Goal: Information Seeking & Learning: Check status

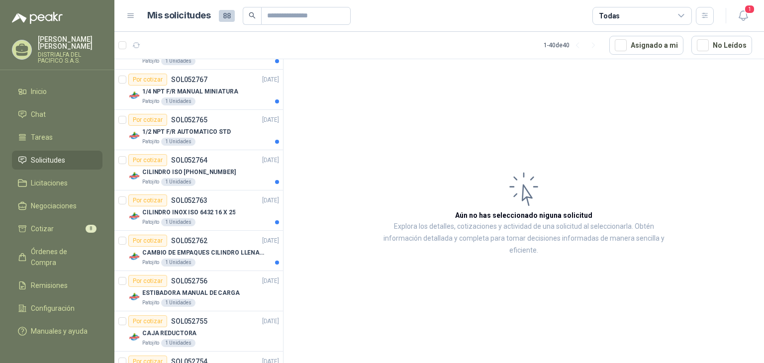
scroll to position [1406, 0]
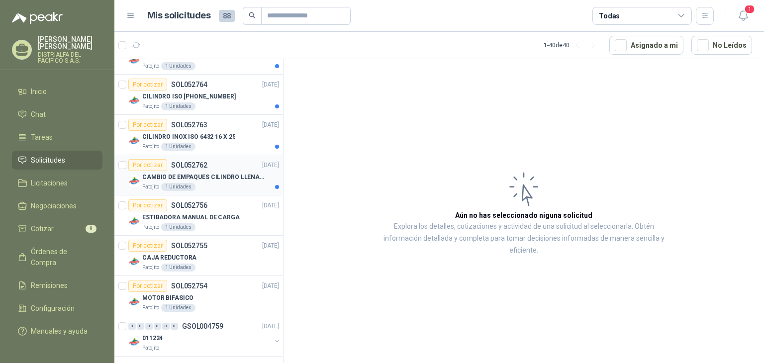
click at [244, 183] on div "Patojito 1 Unidades" at bounding box center [210, 187] width 137 height 8
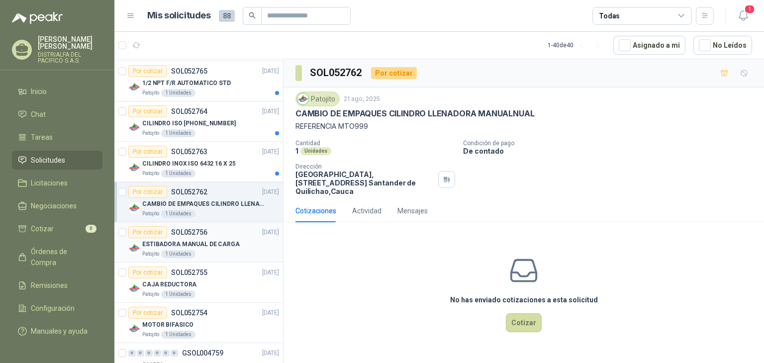
scroll to position [1356, 0]
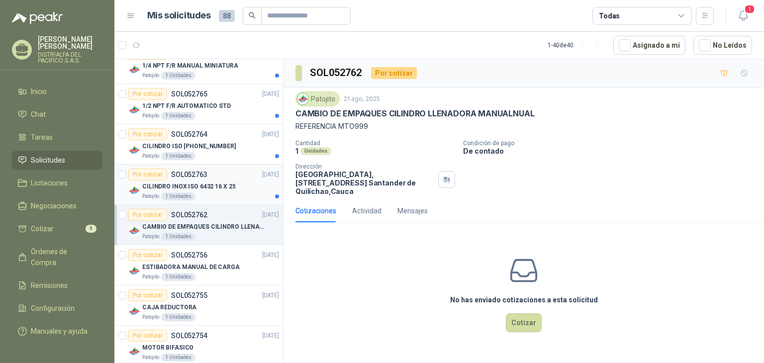
click at [246, 194] on div "Patojito 1 Unidades" at bounding box center [210, 197] width 137 height 8
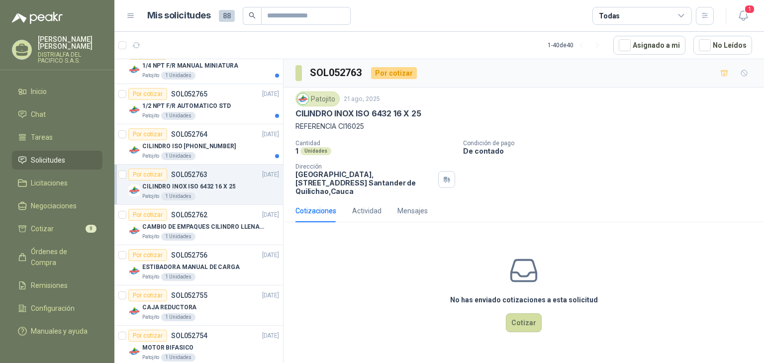
click at [400, 112] on p "CILINDRO INOX ISO 6432 16 X 25" at bounding box center [359, 113] width 126 height 10
copy p "CILINDRO INOX ISO 6432 16 X 25"
click at [218, 142] on p "CILINDRO ISO [PHONE_NUMBER]" at bounding box center [189, 146] width 94 height 9
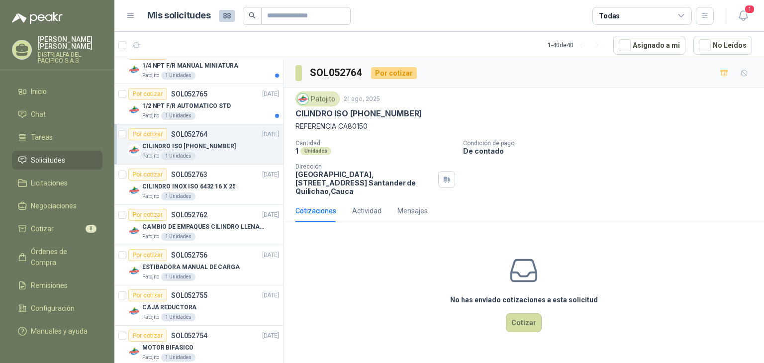
scroll to position [1306, 0]
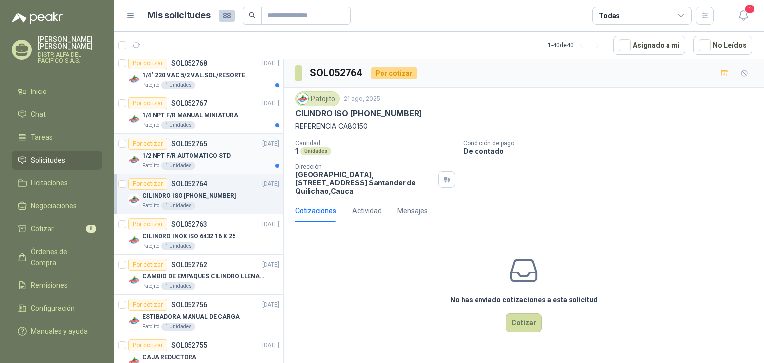
click at [248, 162] on div "Patojito 1 Unidades" at bounding box center [210, 166] width 137 height 8
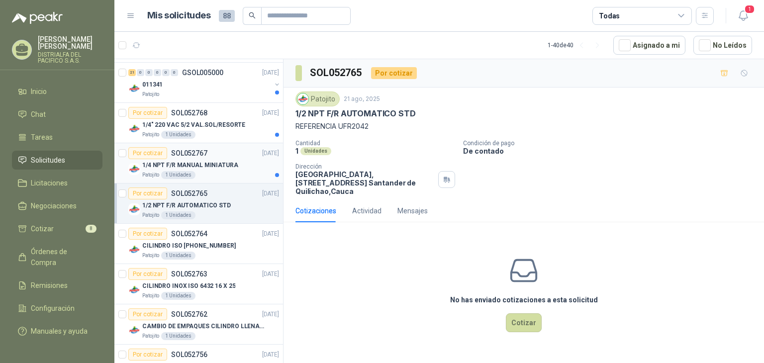
click at [241, 152] on div "Por cotizar SOL052767 [DATE]" at bounding box center [203, 153] width 151 height 12
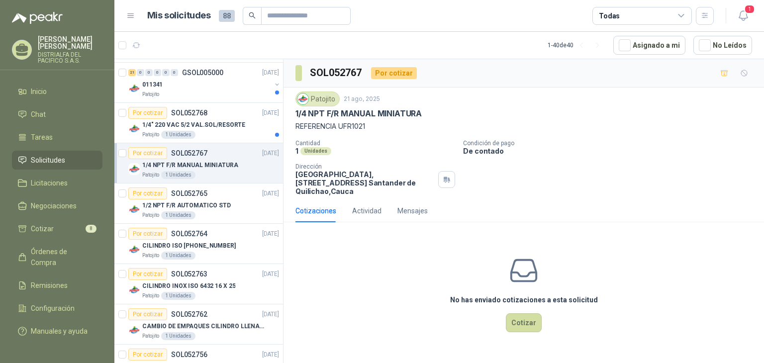
scroll to position [1207, 0]
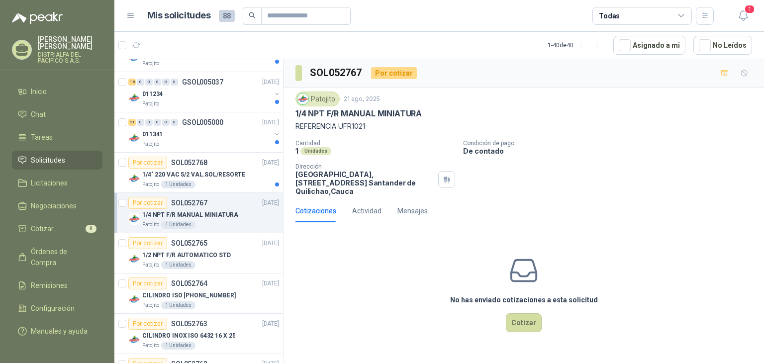
click at [238, 170] on p "1/4" 220 VAC 5/2 VAL.SOL/RESORTE" at bounding box center [193, 174] width 103 height 9
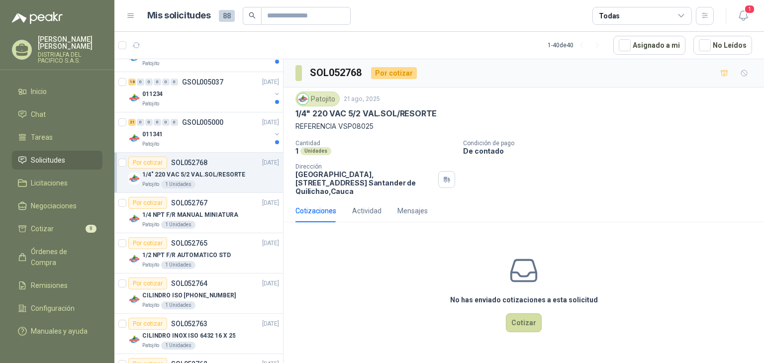
click at [373, 116] on p "1/4" 220 VAC 5/2 VAL.SOL/RESORTE" at bounding box center [366, 113] width 141 height 10
copy p "1/4" 220 VAC 5/2 VAL.SOL/RESORTE"
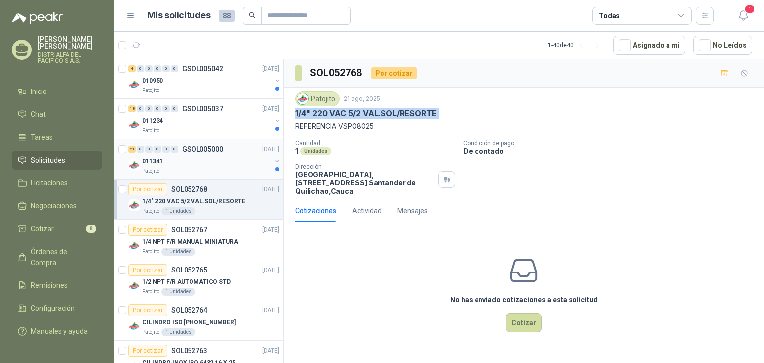
scroll to position [1107, 0]
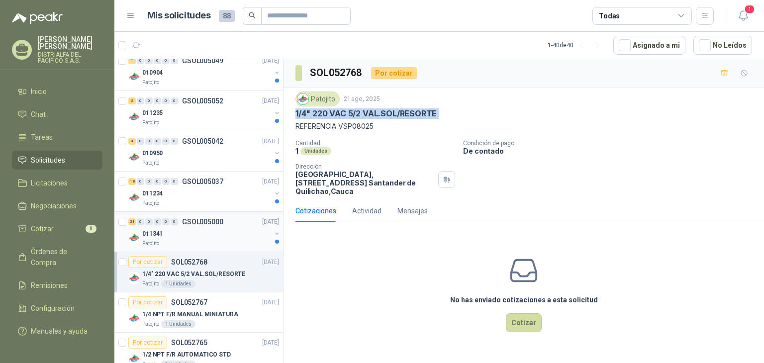
click at [229, 230] on div "011341" at bounding box center [206, 234] width 129 height 12
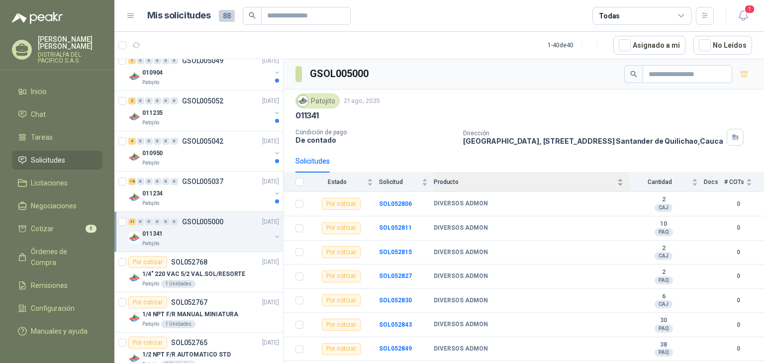
scroll to position [50, 0]
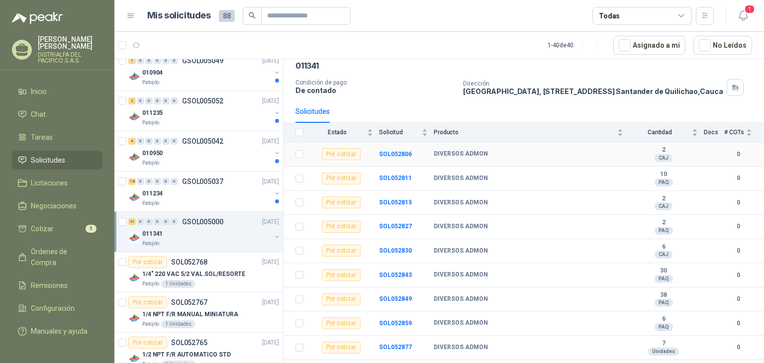
click at [657, 154] on b "2" at bounding box center [664, 150] width 69 height 8
click at [394, 156] on b "SOL052806" at bounding box center [395, 154] width 33 height 7
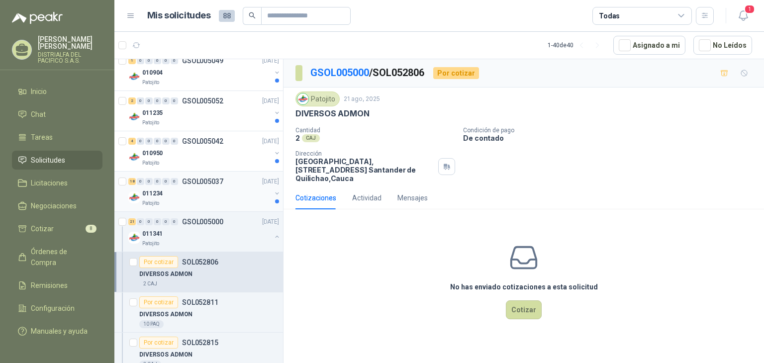
click at [219, 180] on p "GSOL005037" at bounding box center [202, 181] width 41 height 7
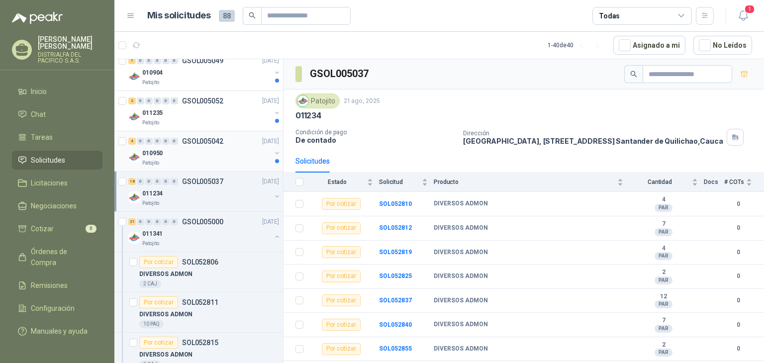
click at [227, 140] on div "4 0 0 0 0 0 GSOL005042 [DATE]" at bounding box center [204, 141] width 153 height 12
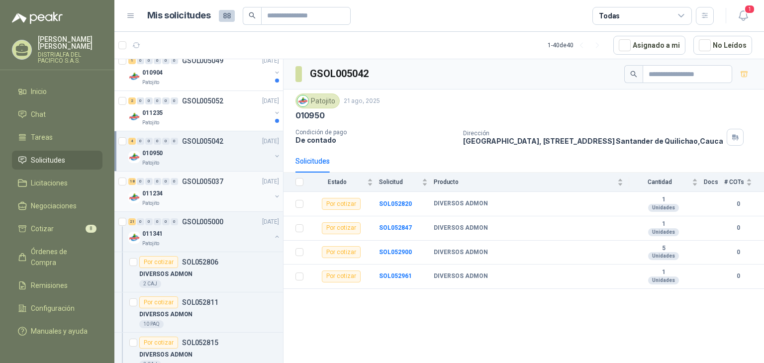
click at [199, 188] on div "011234" at bounding box center [206, 194] width 129 height 12
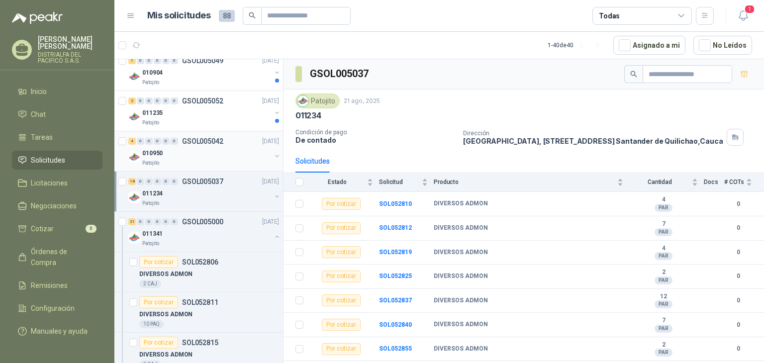
click at [224, 131] on div "4 0 0 0 0 0 GSOL005042 [DATE] 010950 Patojito" at bounding box center [198, 151] width 169 height 40
click at [246, 114] on div "011235" at bounding box center [206, 113] width 129 height 12
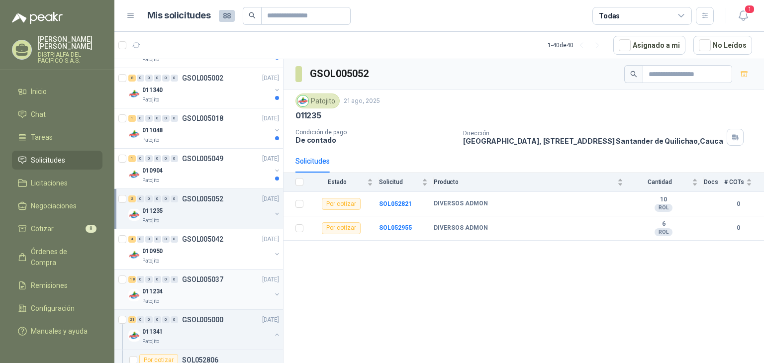
scroll to position [1008, 0]
click at [235, 167] on div "010904" at bounding box center [206, 172] width 129 height 12
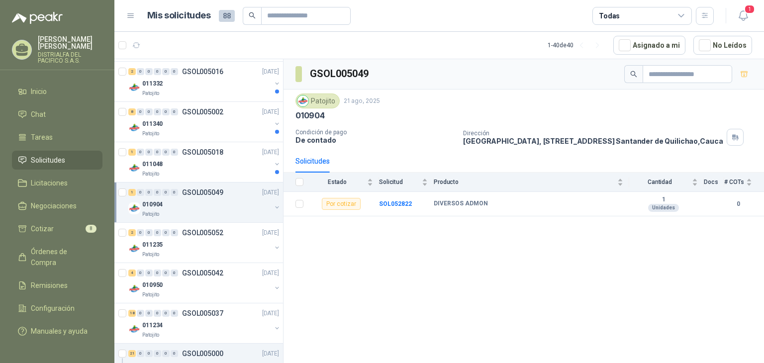
scroll to position [958, 0]
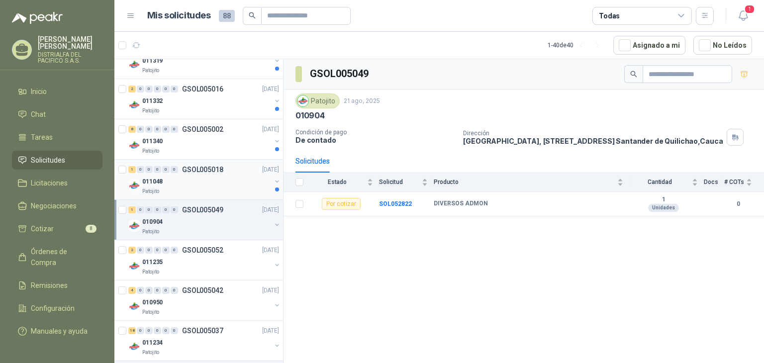
click at [234, 176] on div "011048" at bounding box center [206, 182] width 129 height 12
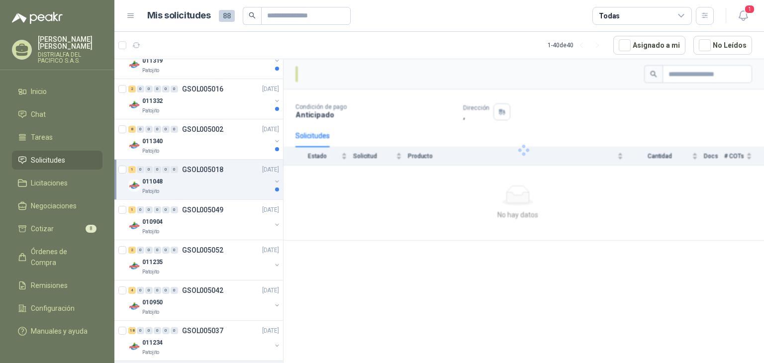
scroll to position [809, 0]
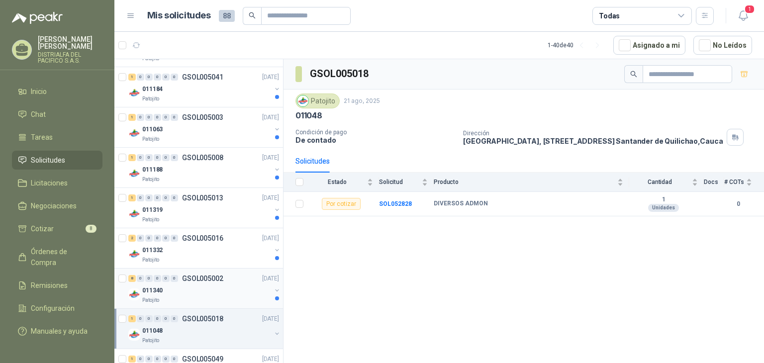
click at [237, 287] on div "011340" at bounding box center [206, 291] width 129 height 12
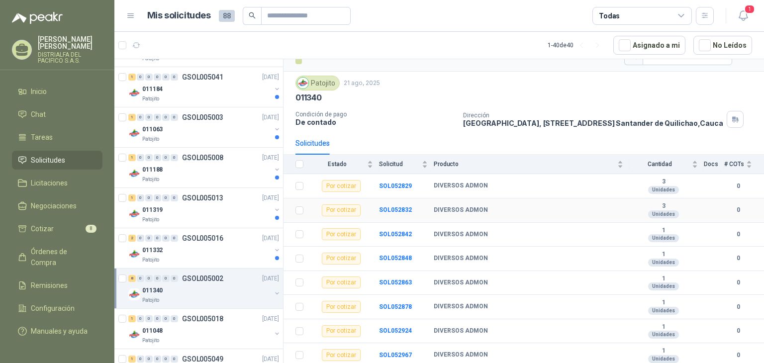
scroll to position [25, 0]
click at [231, 249] on div "011332" at bounding box center [206, 250] width 129 height 12
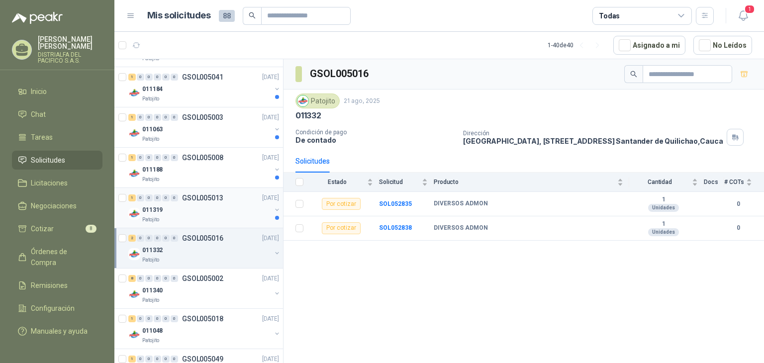
click at [251, 210] on div "011319" at bounding box center [206, 210] width 129 height 12
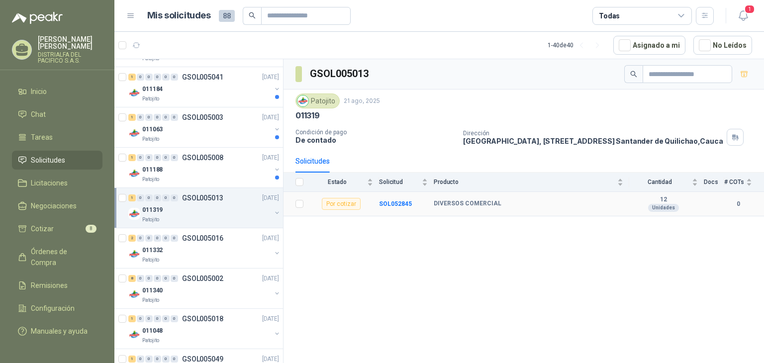
click at [444, 201] on b "DIVERSOS COMERCIAL" at bounding box center [468, 204] width 68 height 8
click at [445, 179] on span "Producto" at bounding box center [525, 182] width 182 height 7
click at [412, 184] on span "Solicitud" at bounding box center [399, 182] width 41 height 7
click at [220, 171] on div "011188" at bounding box center [206, 170] width 129 height 12
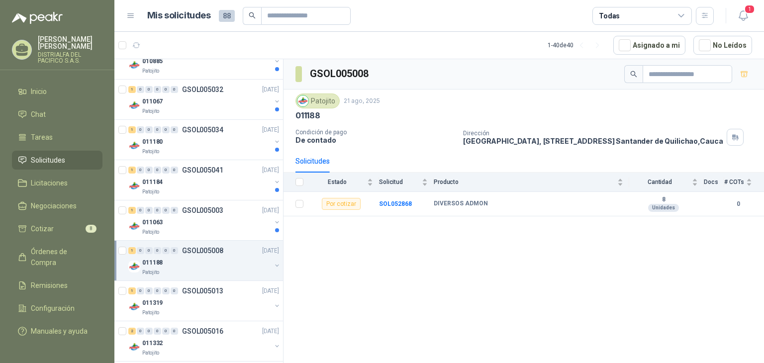
scroll to position [709, 0]
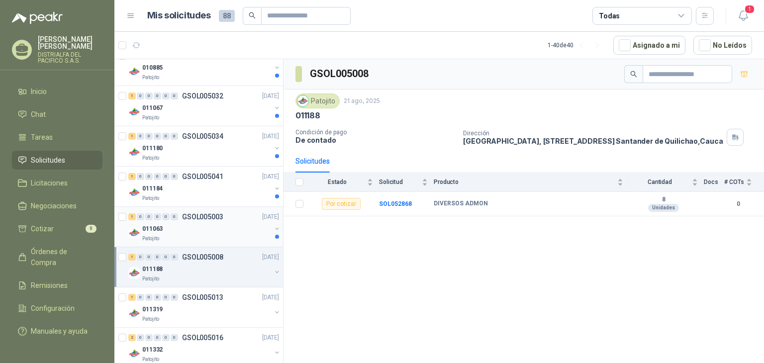
click at [215, 236] on div "Patojito" at bounding box center [206, 239] width 129 height 8
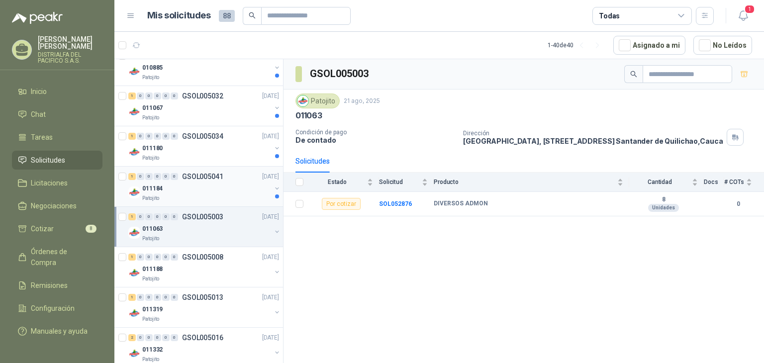
click at [236, 199] on div "Patojito" at bounding box center [206, 199] width 129 height 8
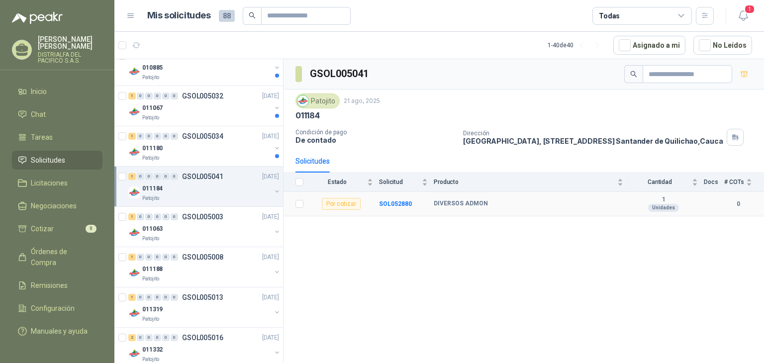
click at [663, 201] on b "1" at bounding box center [664, 200] width 69 height 8
click at [235, 159] on div "Patojito" at bounding box center [206, 158] width 129 height 8
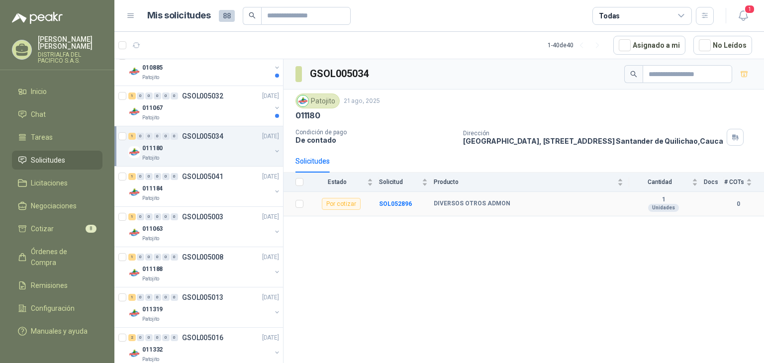
click at [663, 202] on b "1" at bounding box center [664, 200] width 69 height 8
click at [217, 215] on p "GSOL005003" at bounding box center [202, 216] width 41 height 7
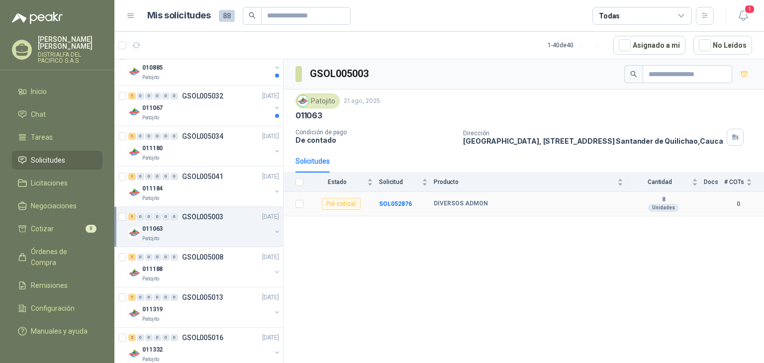
click at [663, 197] on b "8" at bounding box center [664, 200] width 69 height 8
click at [663, 196] on b "8" at bounding box center [664, 200] width 69 height 8
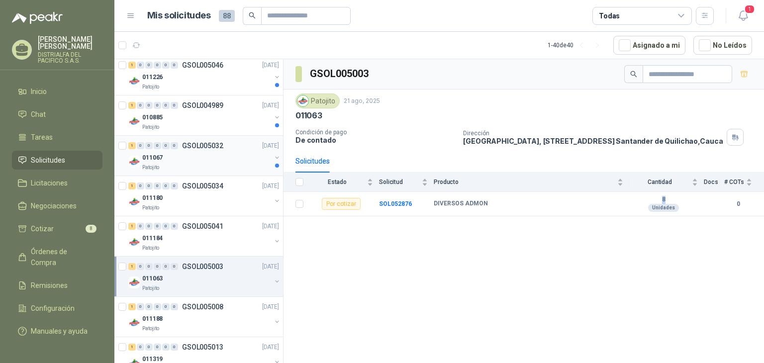
click at [237, 160] on div "011067" at bounding box center [206, 158] width 129 height 12
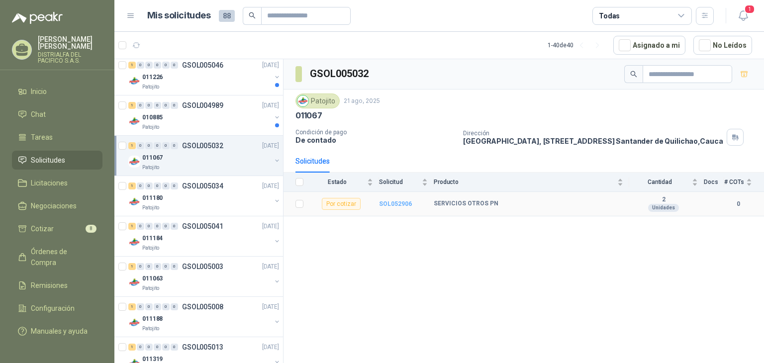
click at [397, 206] on b "SOL052906" at bounding box center [395, 204] width 33 height 7
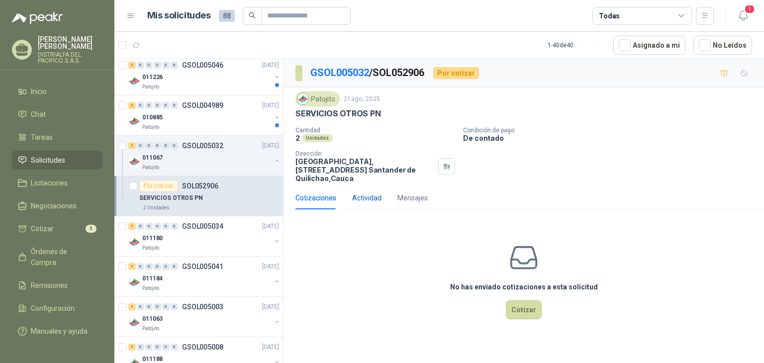
click at [373, 196] on div "Actividad" at bounding box center [366, 198] width 29 height 11
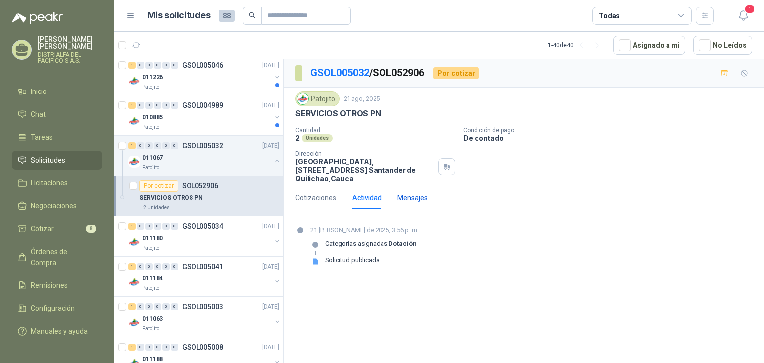
click at [398, 197] on div "Mensajes" at bounding box center [413, 198] width 30 height 11
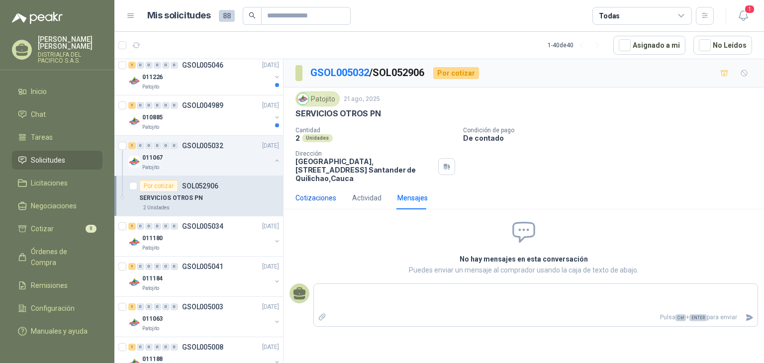
click at [328, 198] on div "Cotizaciones" at bounding box center [316, 198] width 41 height 11
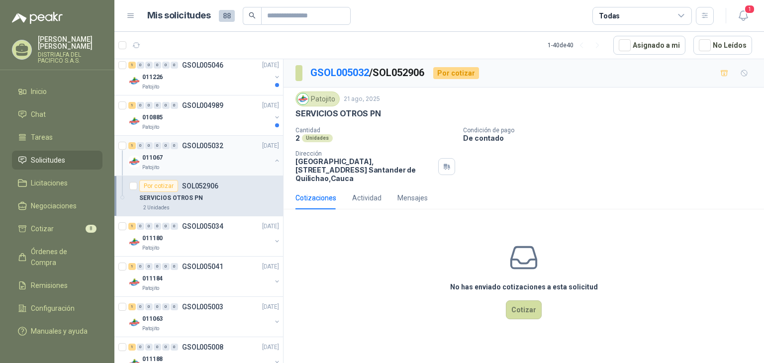
click at [209, 148] on div "1 0 0 0 0 0 GSOL005032 [DATE]" at bounding box center [204, 146] width 153 height 12
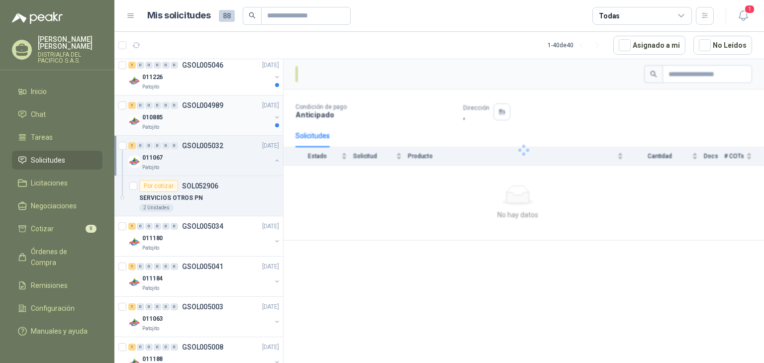
click at [219, 123] on div "Patojito" at bounding box center [206, 127] width 129 height 8
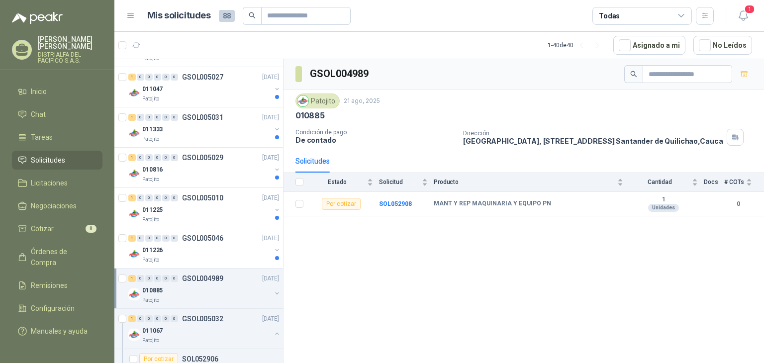
scroll to position [510, 0]
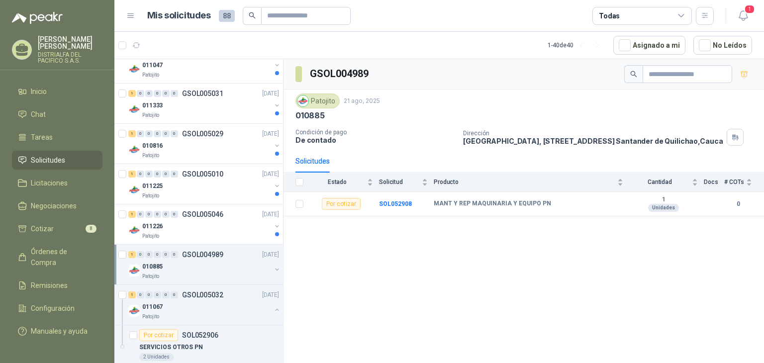
click at [235, 261] on div "010885" at bounding box center [206, 267] width 129 height 12
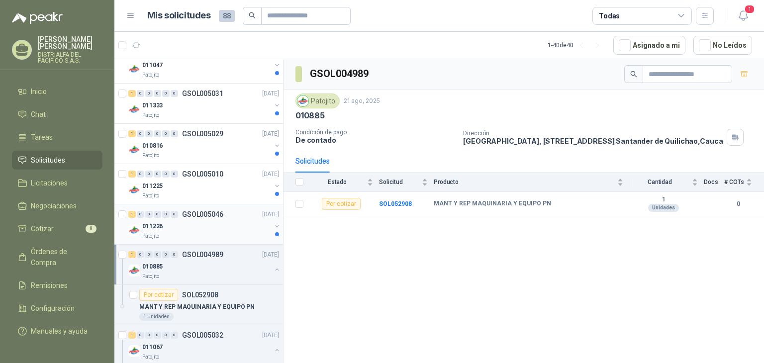
click at [243, 221] on div "011226" at bounding box center [206, 226] width 129 height 12
click at [225, 298] on div "Por cotizar SOL052908" at bounding box center [209, 295] width 140 height 12
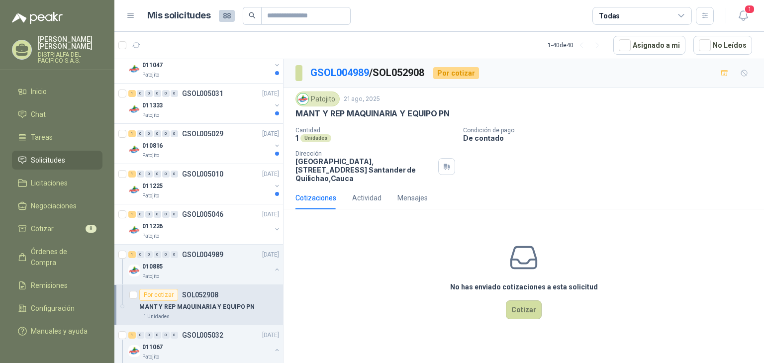
click at [220, 304] on p "MANT Y REP MAQUINARIA Y EQUIPO PN" at bounding box center [196, 307] width 115 height 9
click at [227, 251] on div "1 0 0 0 0 0 GSOL004989 [DATE]" at bounding box center [204, 255] width 153 height 12
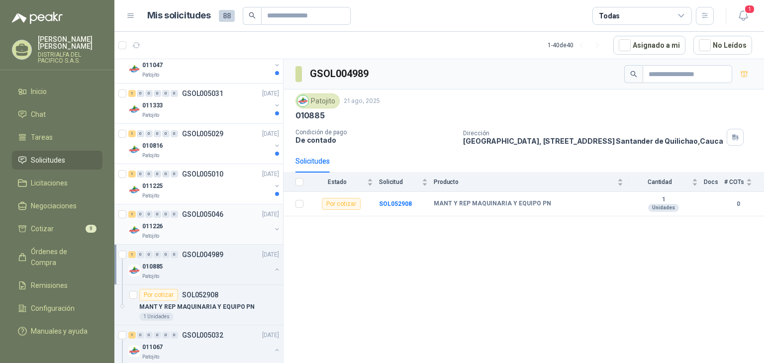
click at [242, 215] on div "1 0 0 0 0 0 GSOL005046 [DATE]" at bounding box center [204, 215] width 153 height 12
click at [245, 186] on div "011225" at bounding box center [206, 186] width 129 height 12
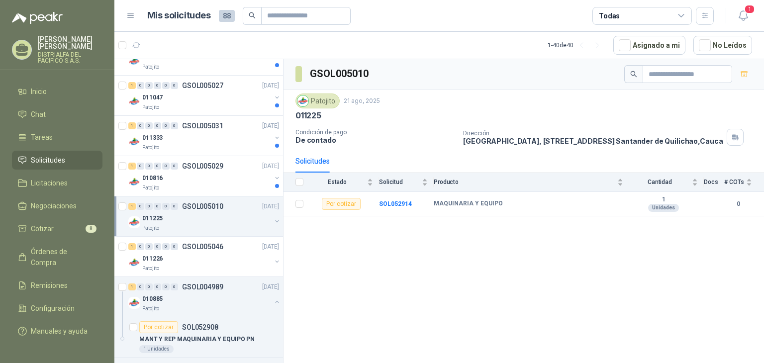
scroll to position [460, 0]
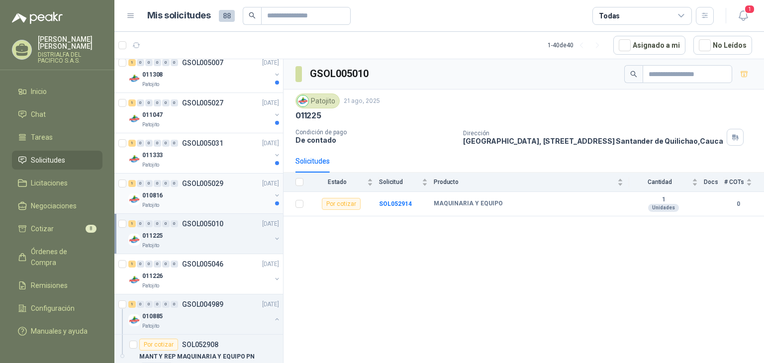
click at [235, 193] on div "010816" at bounding box center [206, 196] width 129 height 12
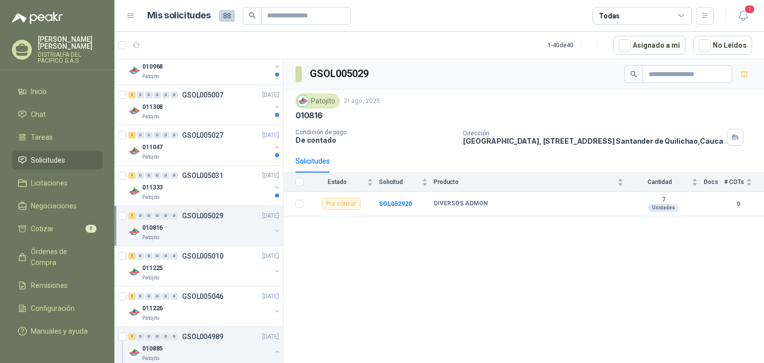
scroll to position [411, 0]
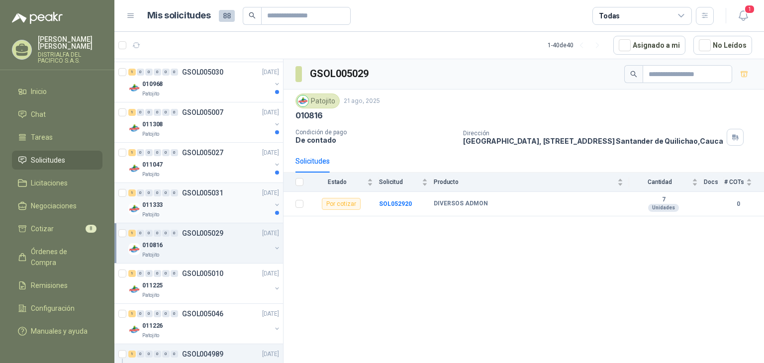
click at [238, 192] on div "1 0 0 0 0 0 GSOL005031 [DATE]" at bounding box center [204, 193] width 153 height 12
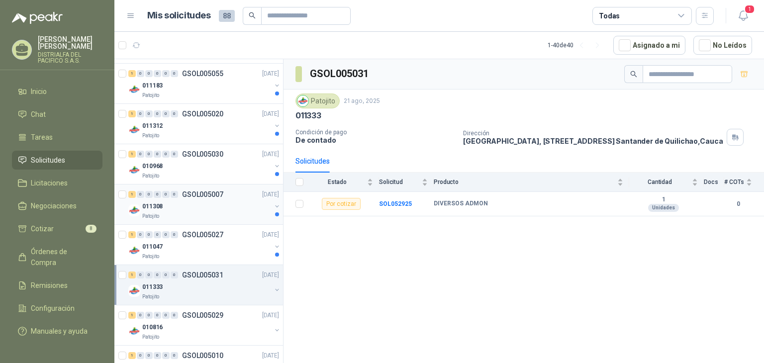
scroll to position [311, 0]
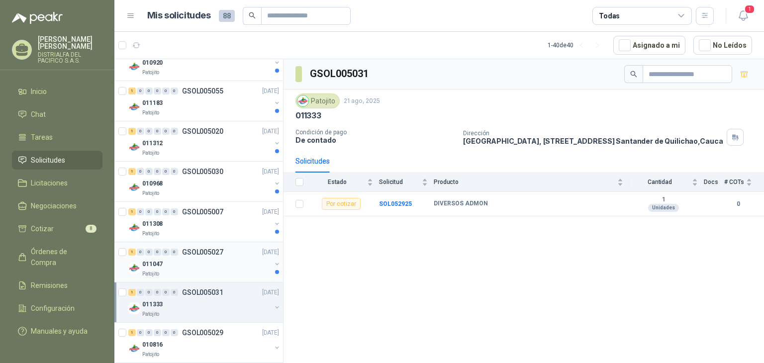
click at [220, 262] on div "011047" at bounding box center [206, 264] width 129 height 12
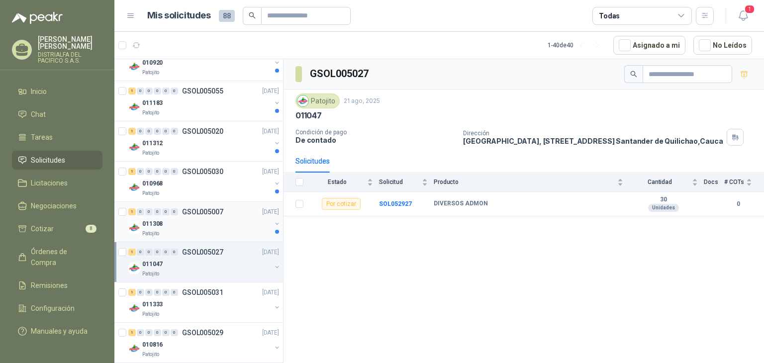
click at [232, 220] on div "011308" at bounding box center [206, 224] width 129 height 12
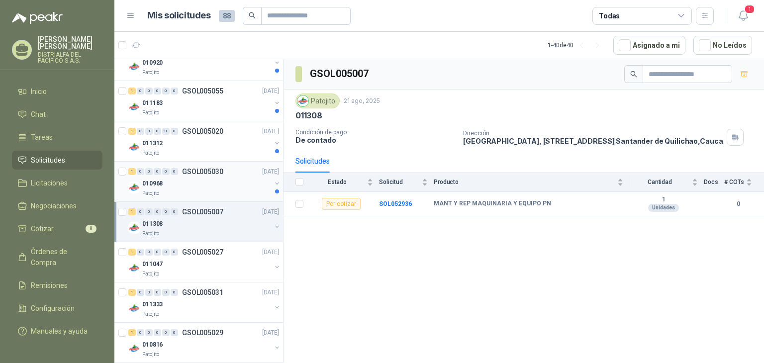
click at [233, 187] on div "010968" at bounding box center [206, 184] width 129 height 12
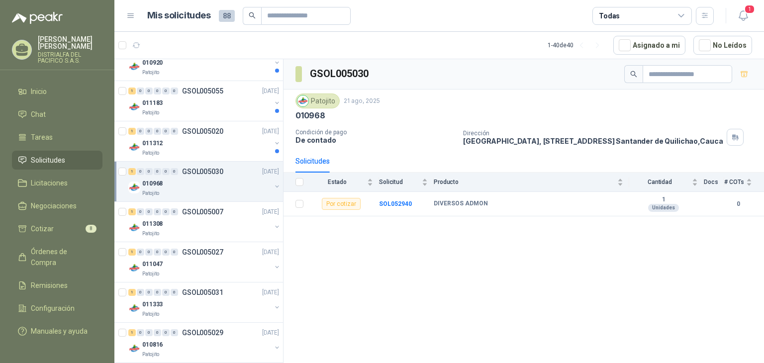
scroll to position [261, 0]
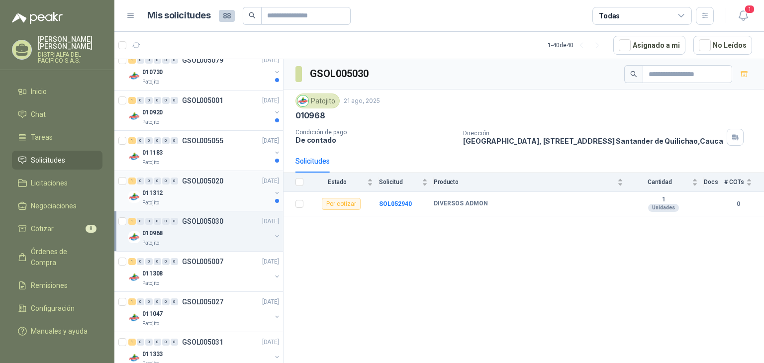
click at [238, 195] on div "011312" at bounding box center [206, 193] width 129 height 12
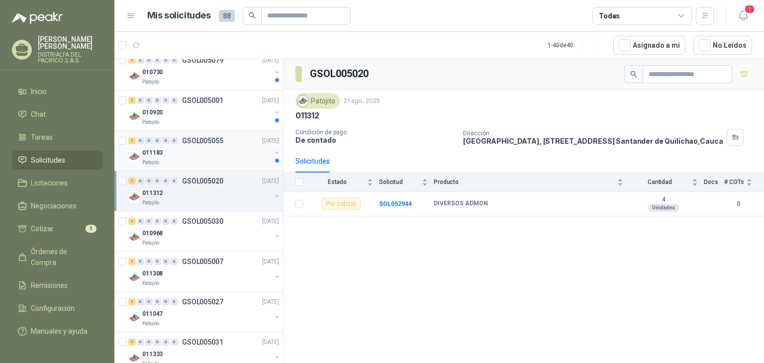
click at [239, 160] on div "Patojito" at bounding box center [206, 163] width 129 height 8
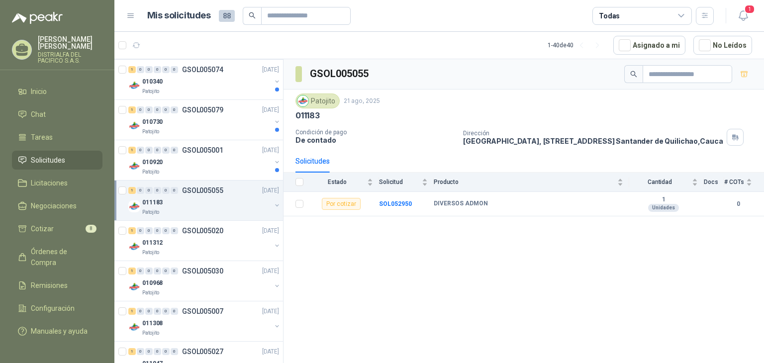
scroll to position [162, 0]
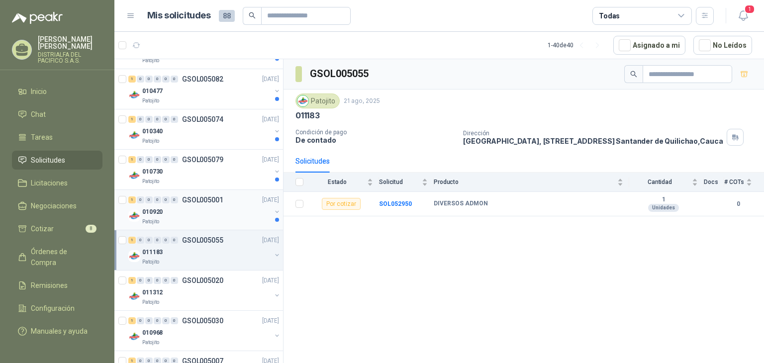
click at [235, 218] on div "Patojito" at bounding box center [206, 222] width 129 height 8
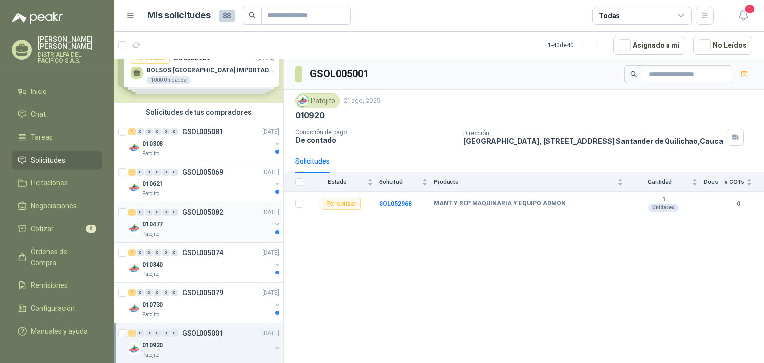
scroll to position [12, 0]
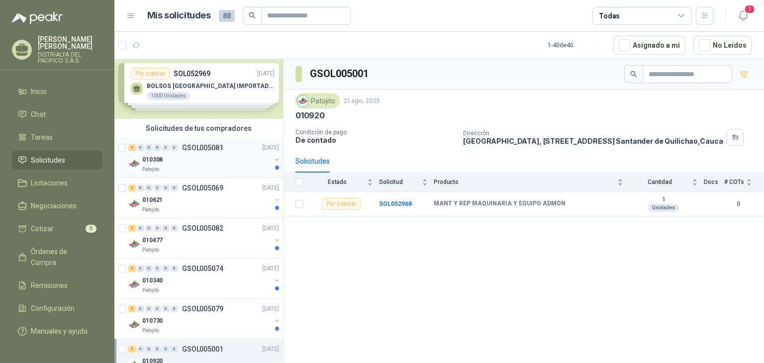
click at [255, 162] on div "010308" at bounding box center [206, 160] width 129 height 12
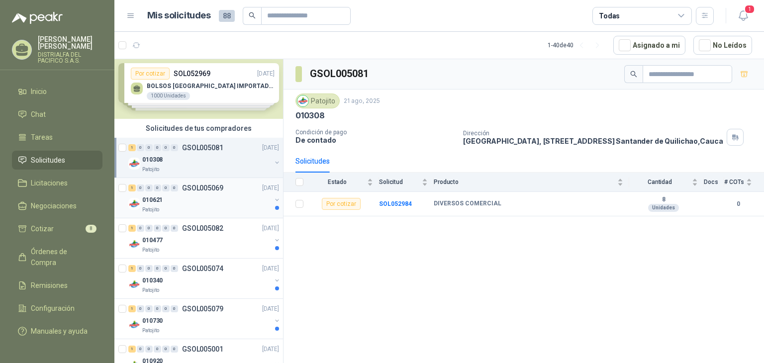
click at [242, 204] on div "010621" at bounding box center [206, 200] width 129 height 12
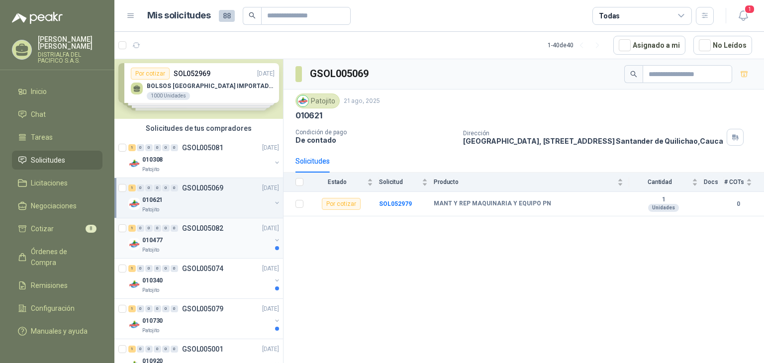
click at [239, 228] on div "1 0 0 0 0 0 GSOL005082 [DATE]" at bounding box center [204, 228] width 153 height 12
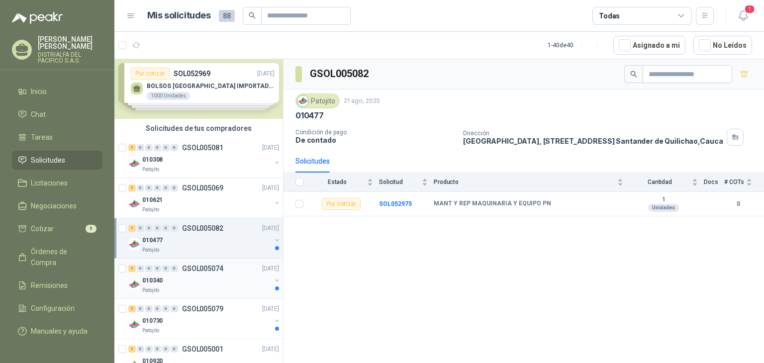
click at [240, 261] on div "1 0 0 0 0 0 GSOL005074 [DATE] 010340 Patojito" at bounding box center [198, 279] width 169 height 40
click at [234, 308] on div "1 0 0 0 0 0 GSOL005079 [DATE]" at bounding box center [204, 309] width 153 height 12
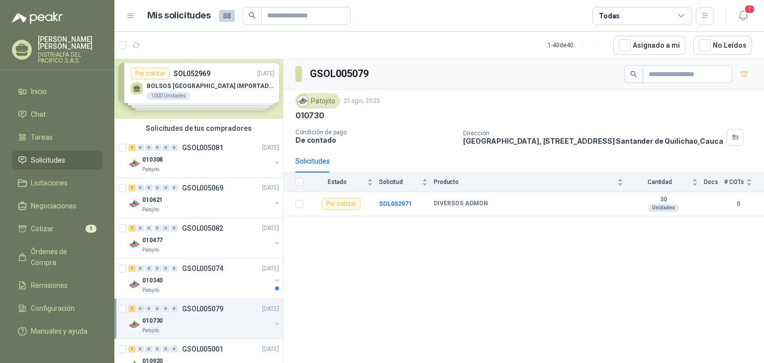
click at [238, 320] on div "010730" at bounding box center [206, 321] width 129 height 12
click at [243, 281] on div "010340" at bounding box center [206, 281] width 129 height 12
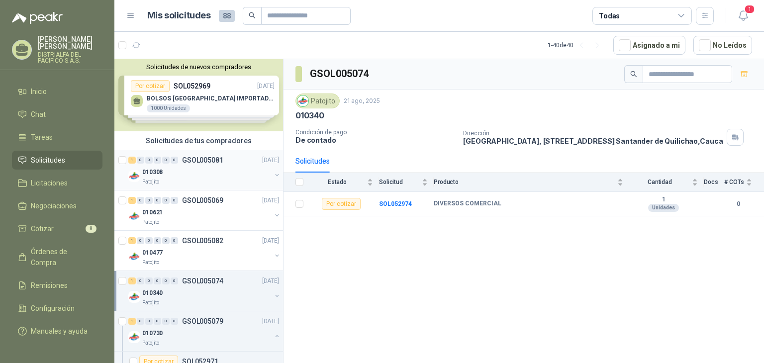
click at [193, 164] on p "GSOL005081" at bounding box center [202, 160] width 41 height 7
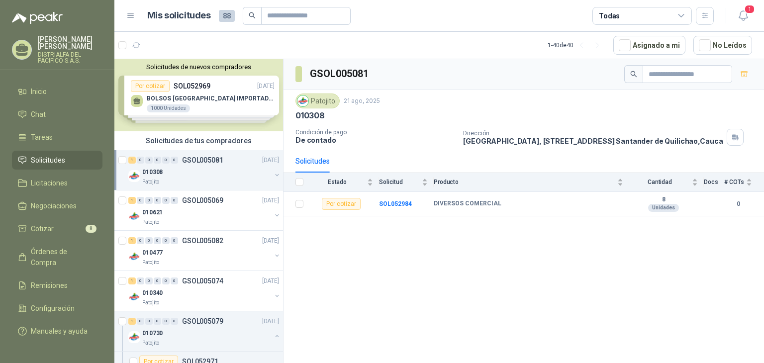
click at [132, 158] on div "1" at bounding box center [131, 160] width 7 height 7
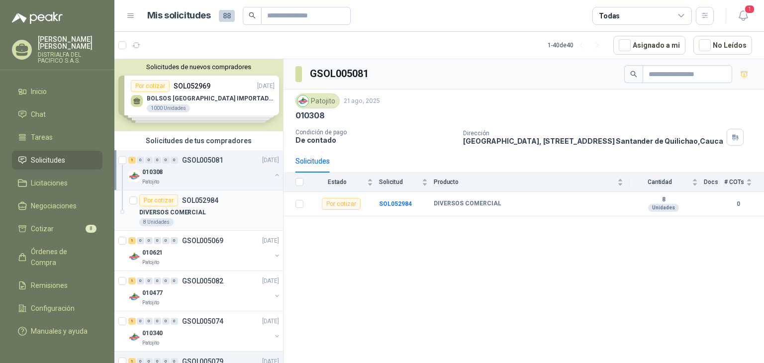
click at [157, 208] on p "DIVERSOS COMERCIAL" at bounding box center [172, 212] width 67 height 9
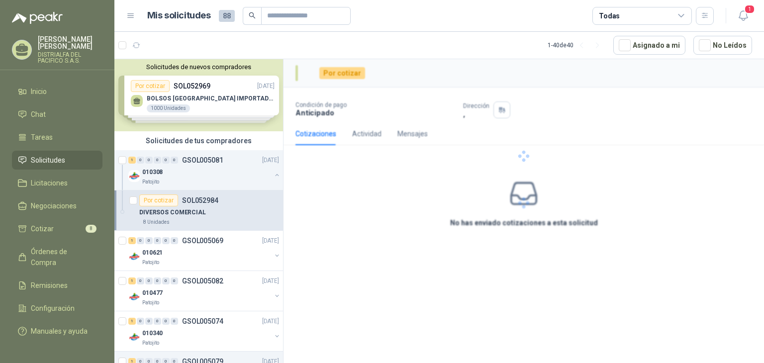
click at [158, 211] on p "DIVERSOS COMERCIAL" at bounding box center [172, 212] width 67 height 9
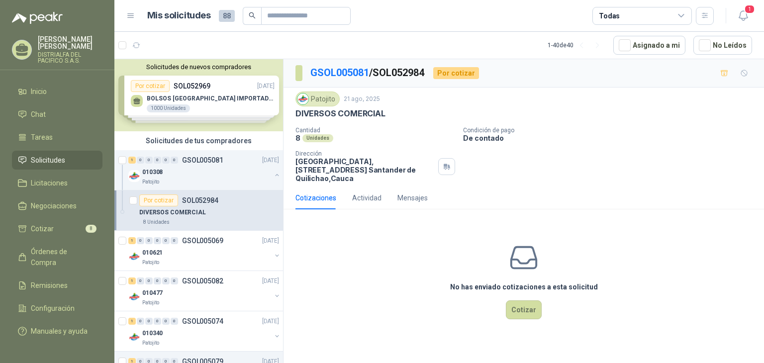
drag, startPoint x: 157, startPoint y: 210, endPoint x: 155, endPoint y: 202, distance: 8.7
click at [157, 210] on p "DIVERSOS COMERCIAL" at bounding box center [172, 212] width 67 height 9
click at [153, 199] on div "Por cotizar" at bounding box center [158, 201] width 39 height 12
click at [82, 227] on li "Cotizar 8" at bounding box center [57, 228] width 79 height 11
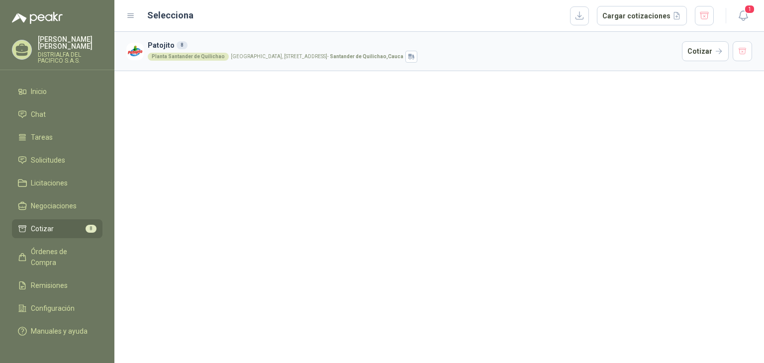
click at [283, 35] on article "Patojito 8 Planta [GEOGRAPHIC_DATA], [STREET_ADDRESS] Cotizar" at bounding box center [439, 51] width 650 height 39
click at [739, 11] on icon "button" at bounding box center [744, 15] width 12 height 12
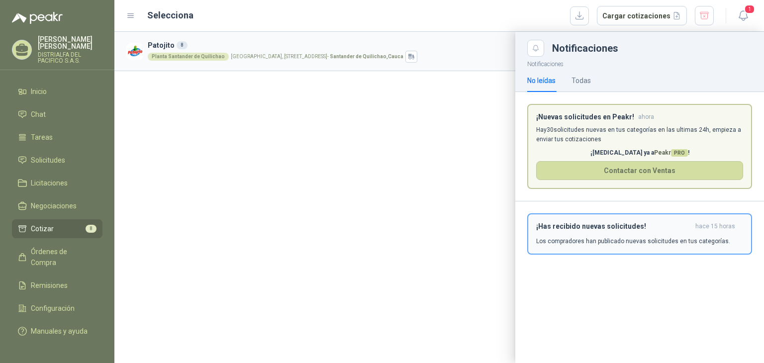
click at [586, 226] on h3 "¡Has recibido nuevas solicitudes!" at bounding box center [613, 226] width 155 height 8
